Goal: Task Accomplishment & Management: Manage account settings

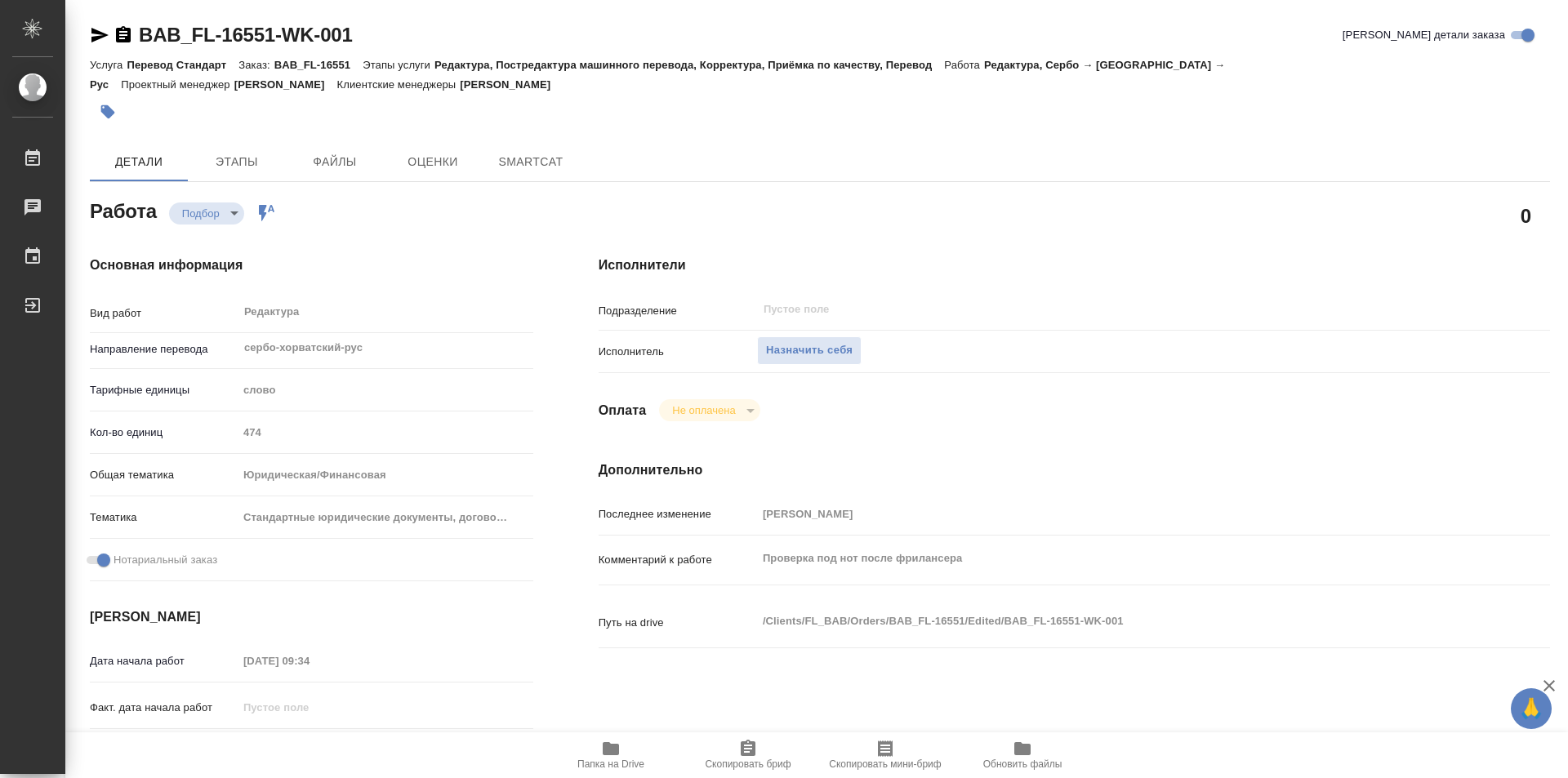
type textarea "x"
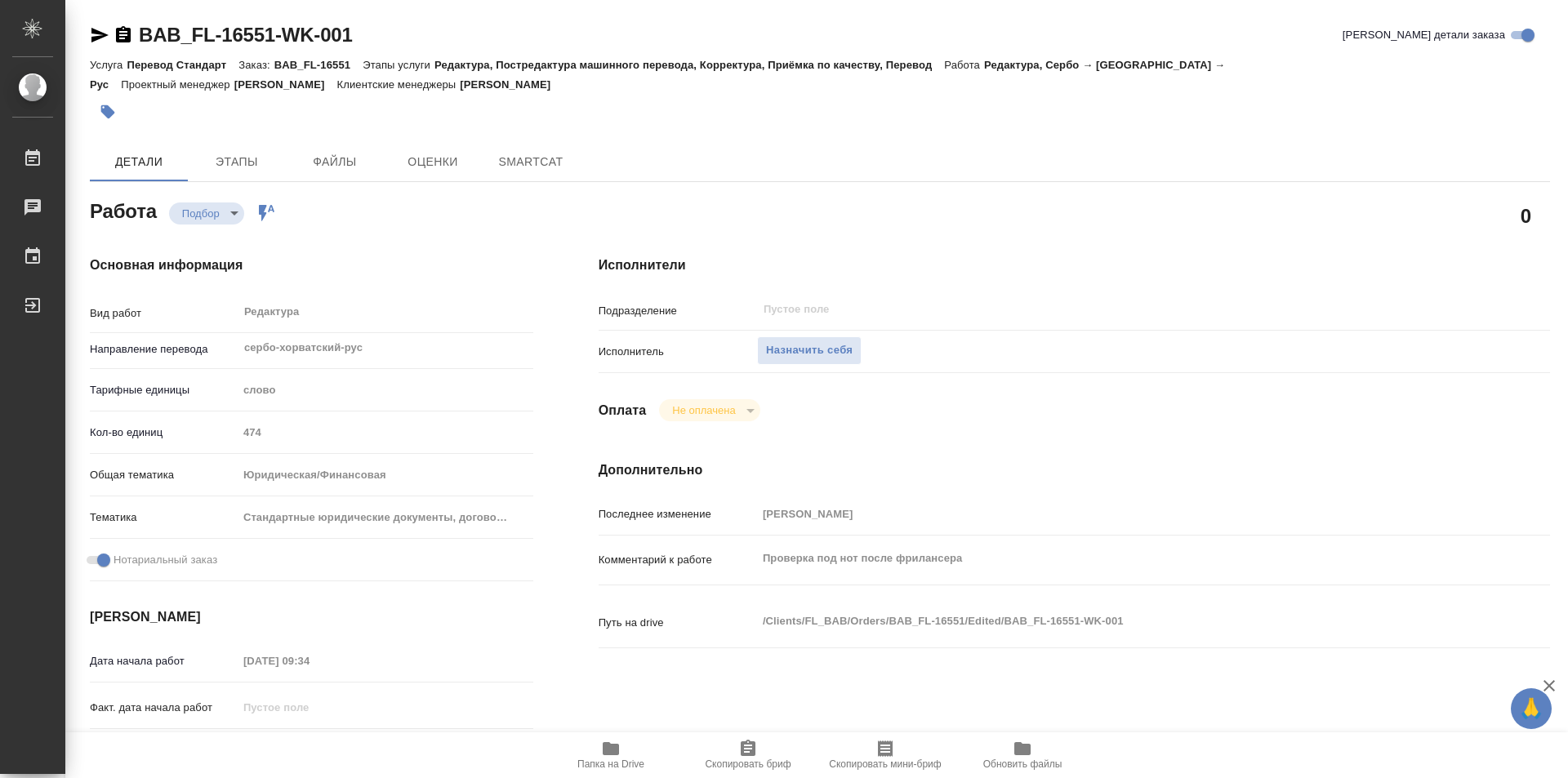
type textarea "x"
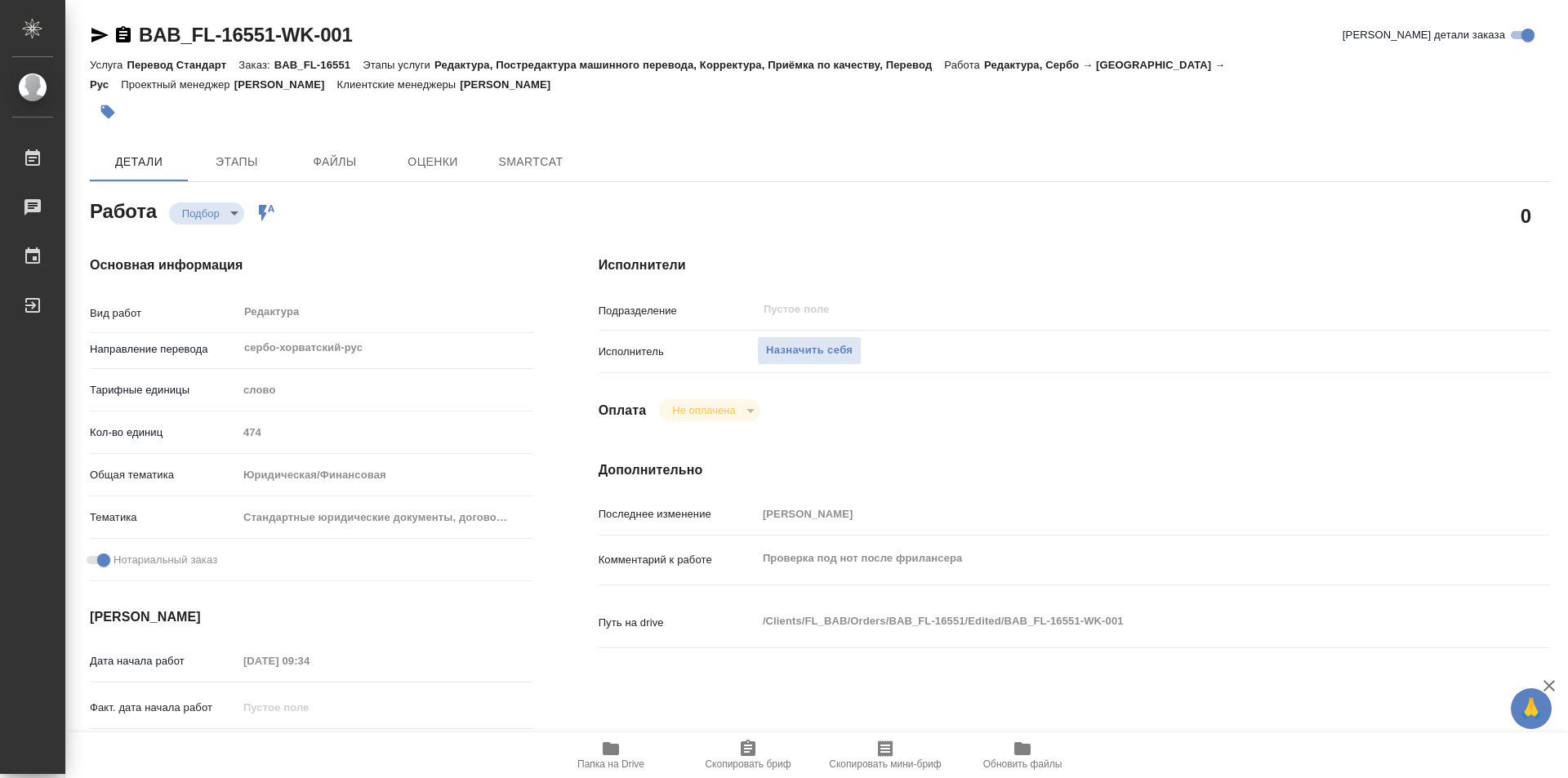
type textarea "x"
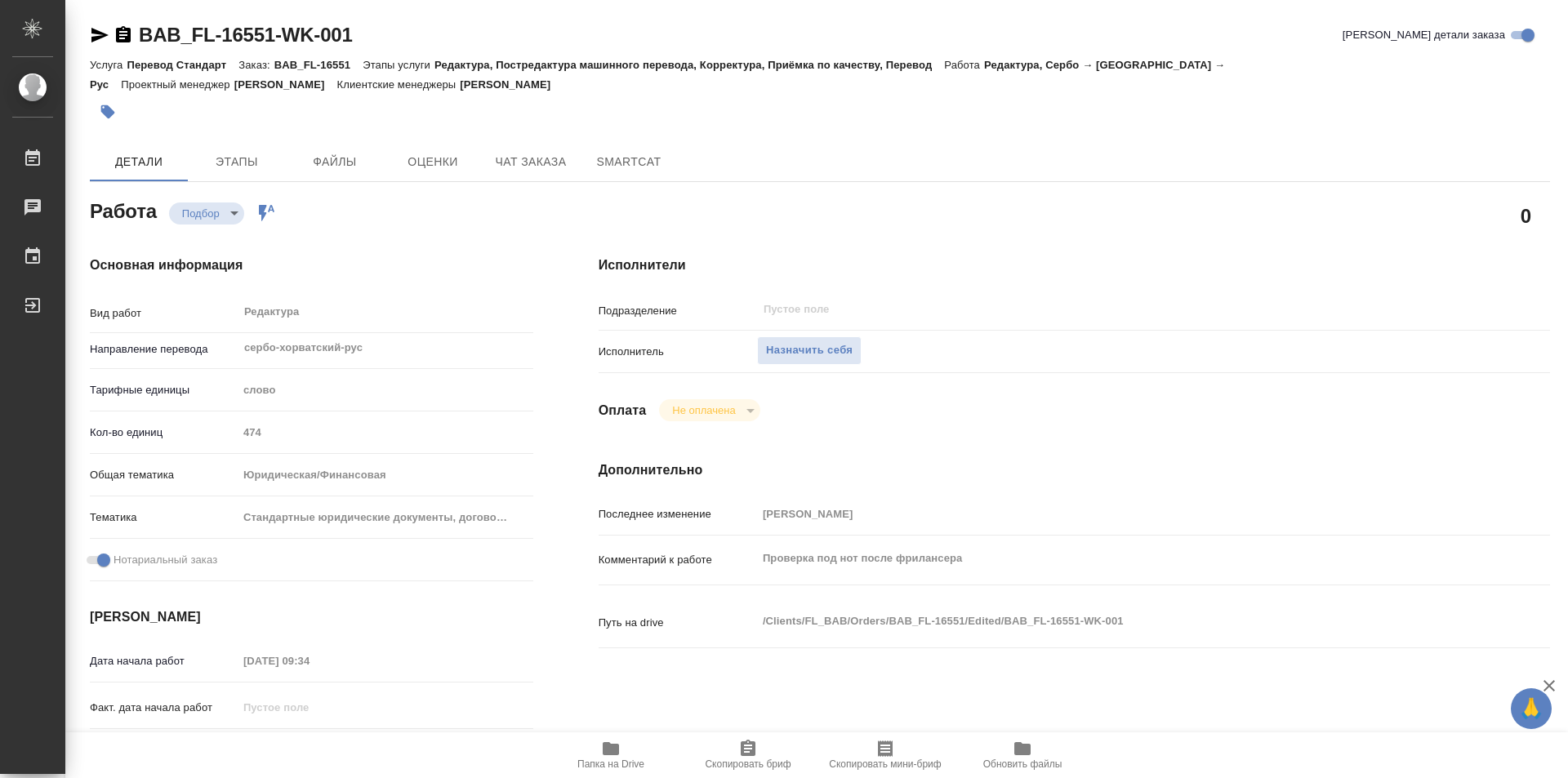
type textarea "x"
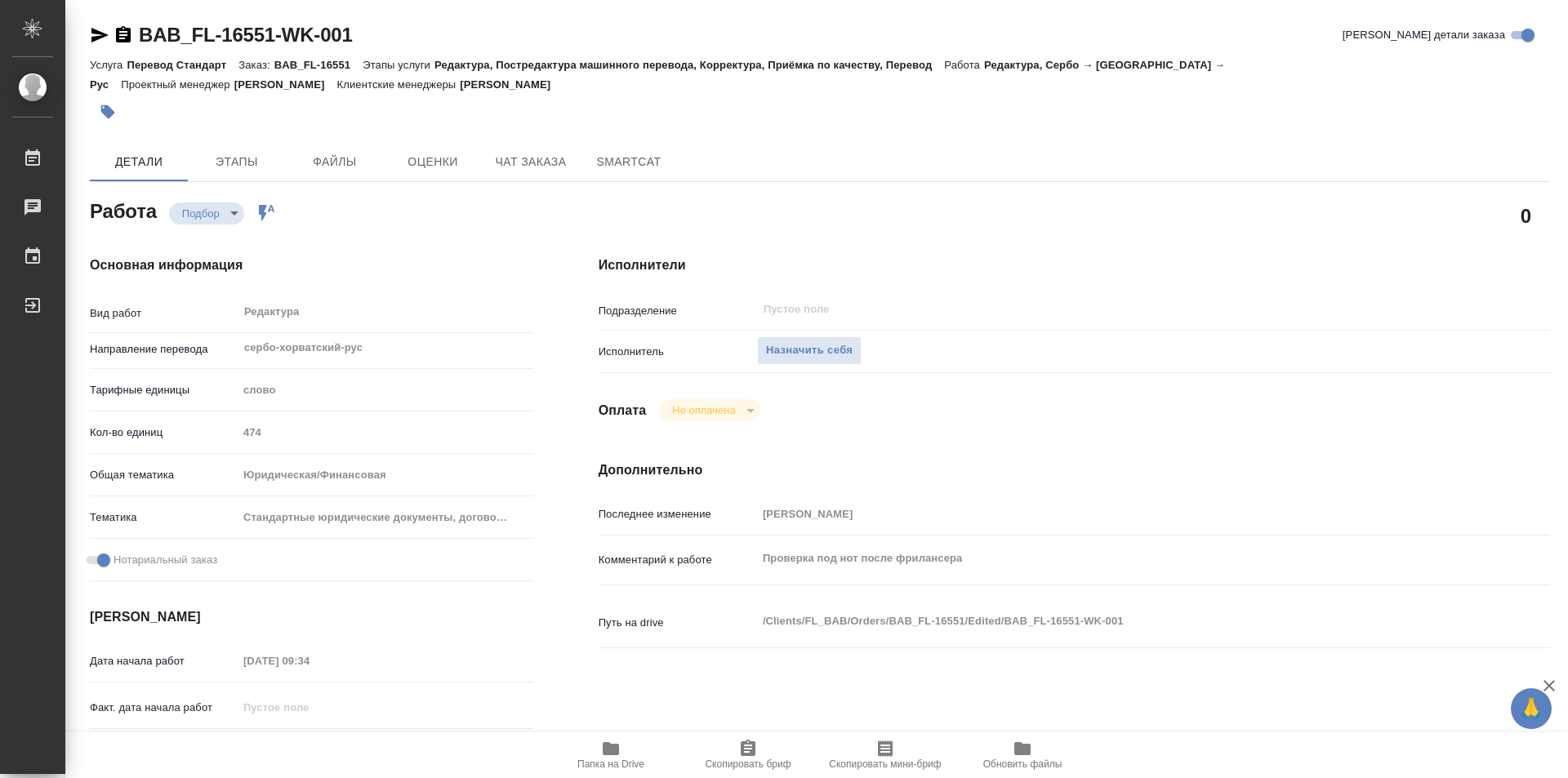
type textarea "x"
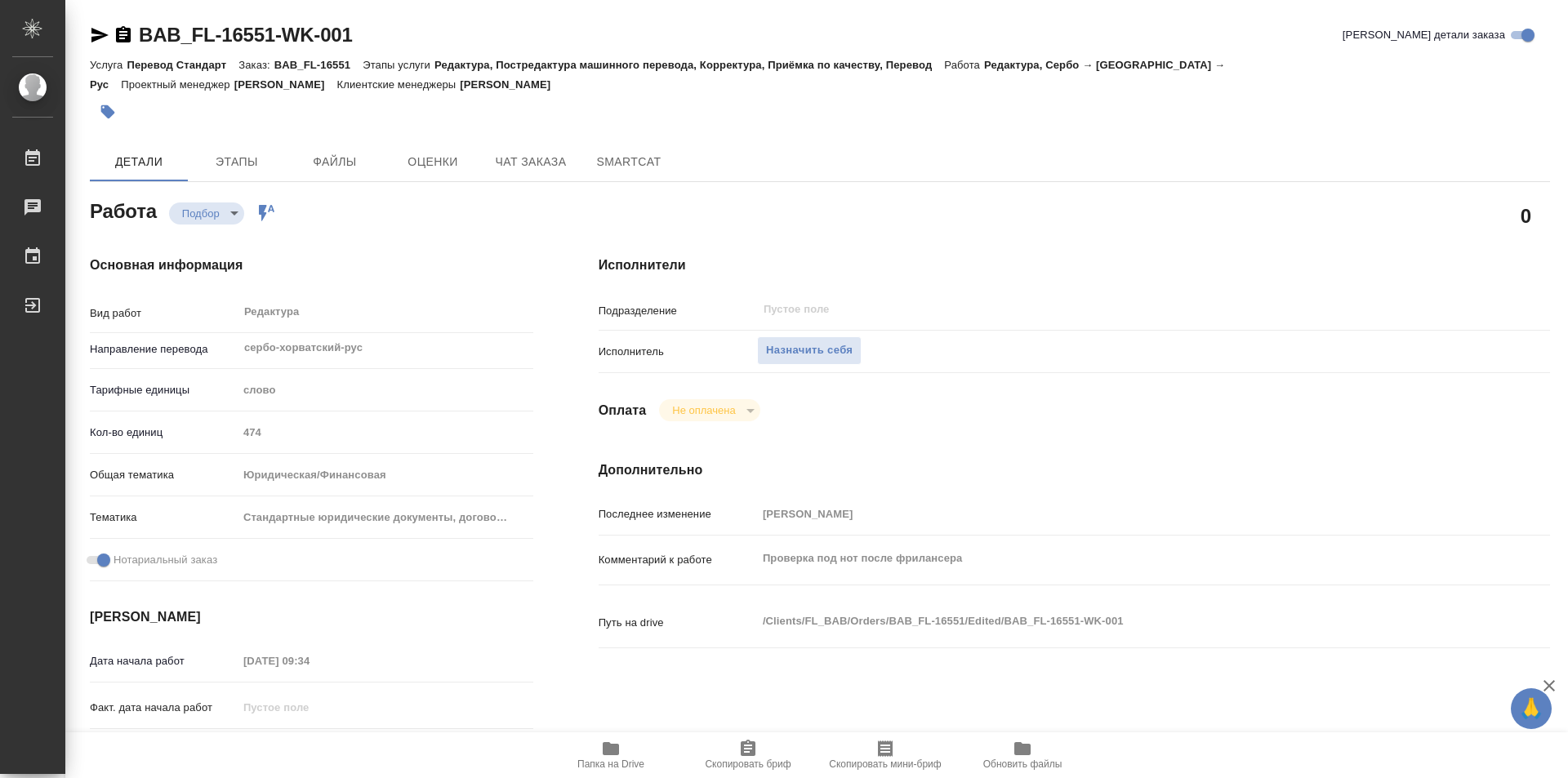
click at [604, 751] on icon "button" at bounding box center [610, 748] width 16 height 13
click at [798, 342] on span "Назначить себя" at bounding box center [809, 351] width 87 height 19
type textarea "x"
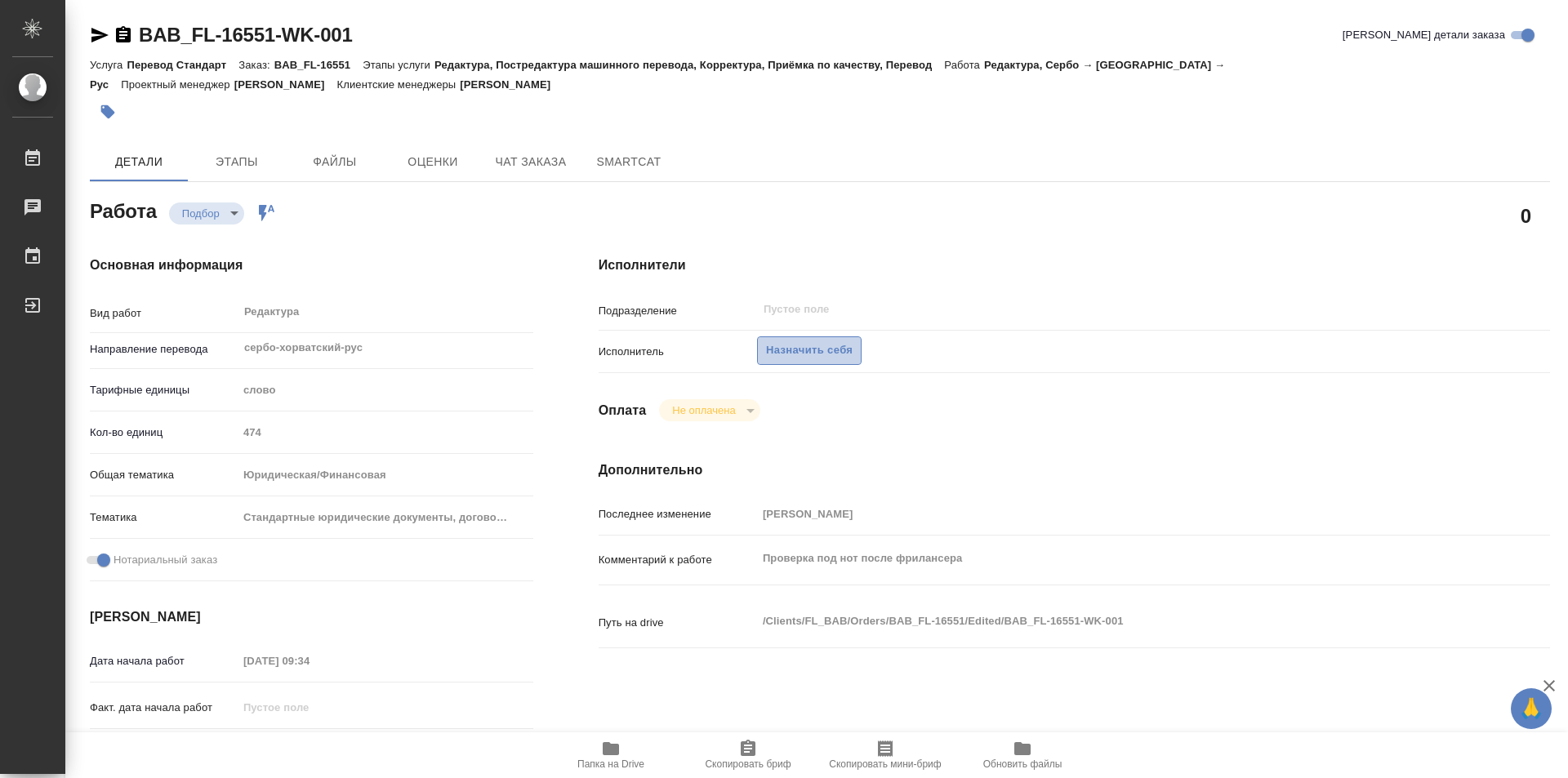
type textarea "x"
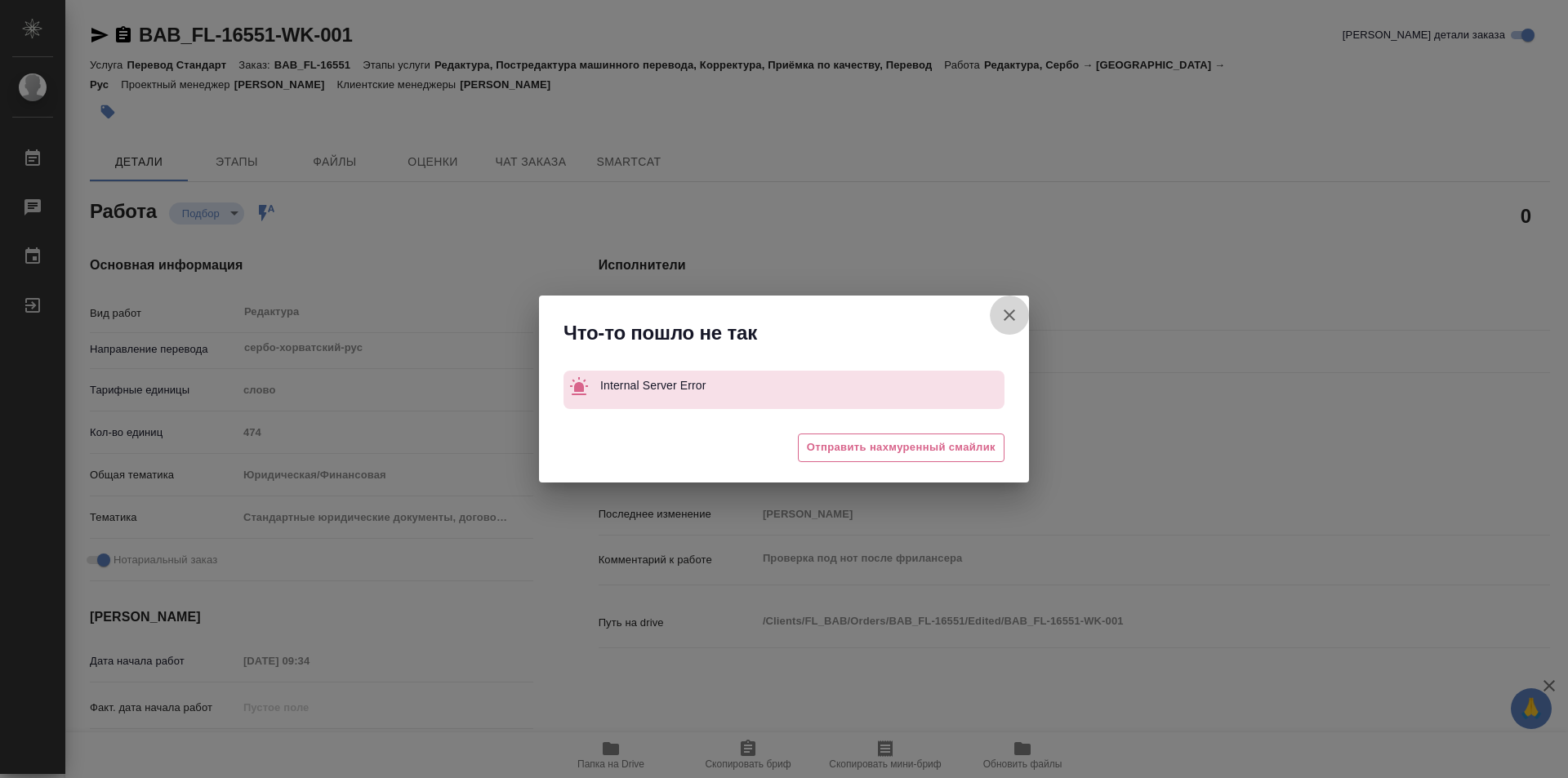
click at [1013, 306] on icon "button" at bounding box center [1009, 315] width 20 height 20
type textarea "x"
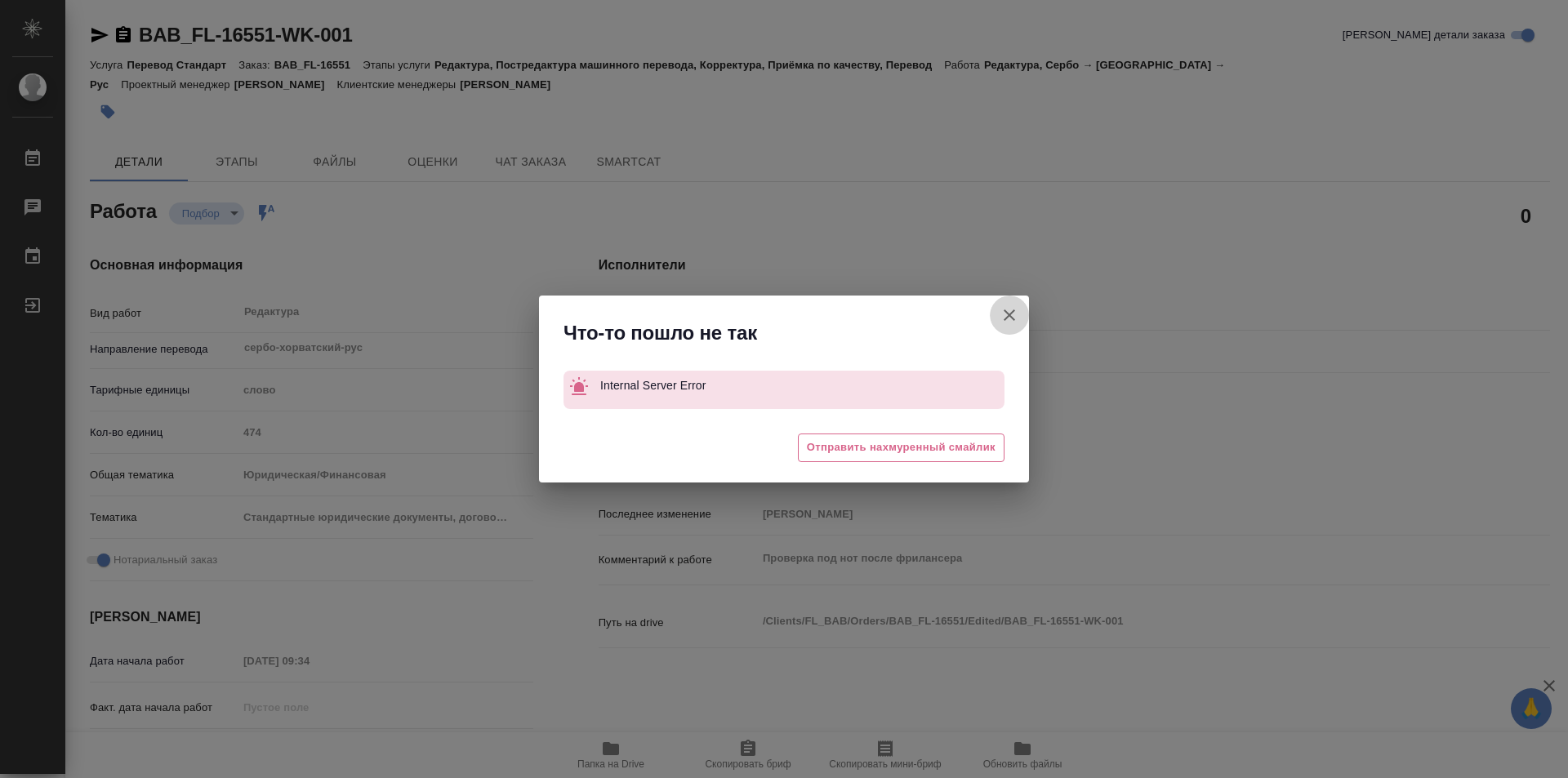
type textarea "x"
